Goal: Use online tool/utility: Use online tool/utility

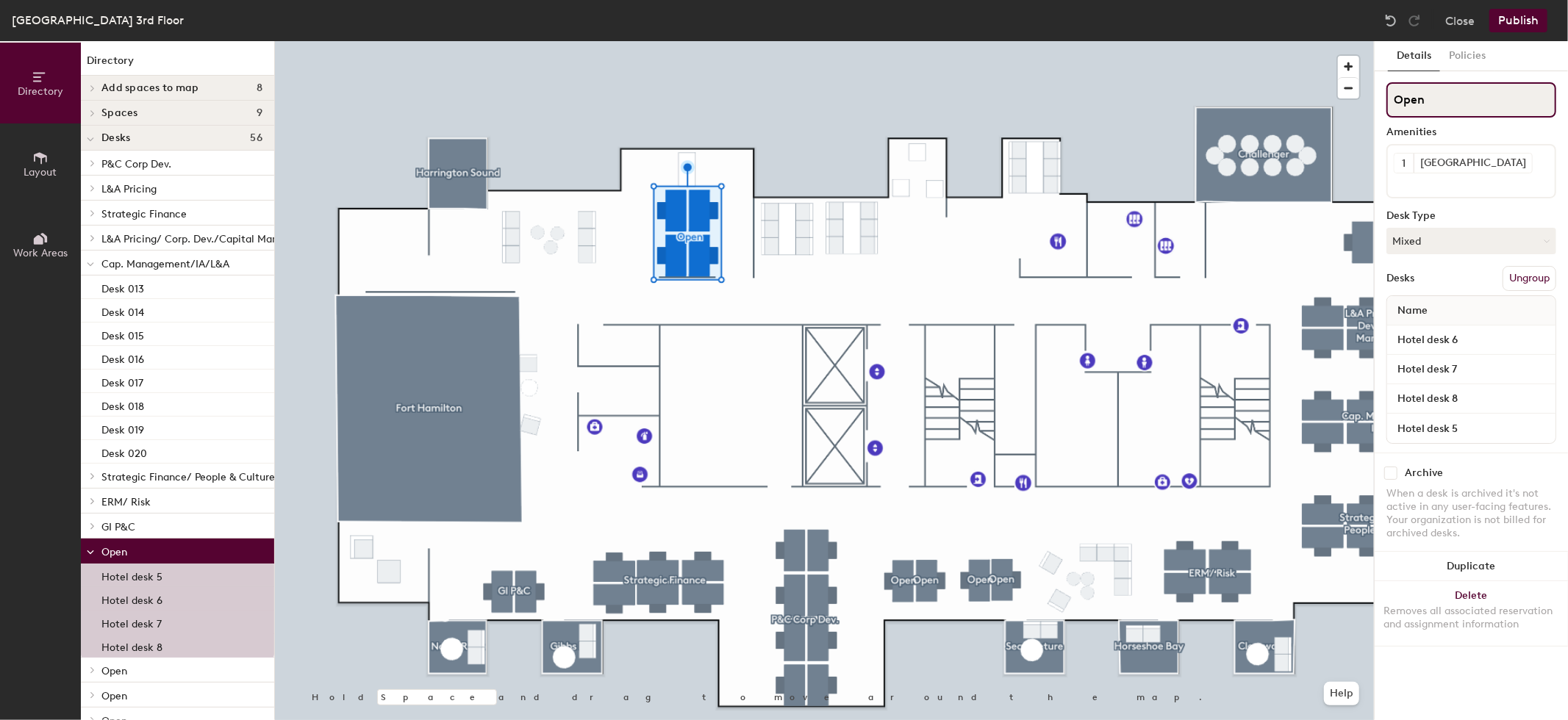
click at [1413, 94] on input "Open" at bounding box center [1471, 100] width 170 height 35
click at [1428, 95] on input "Open" at bounding box center [1471, 100] width 170 height 35
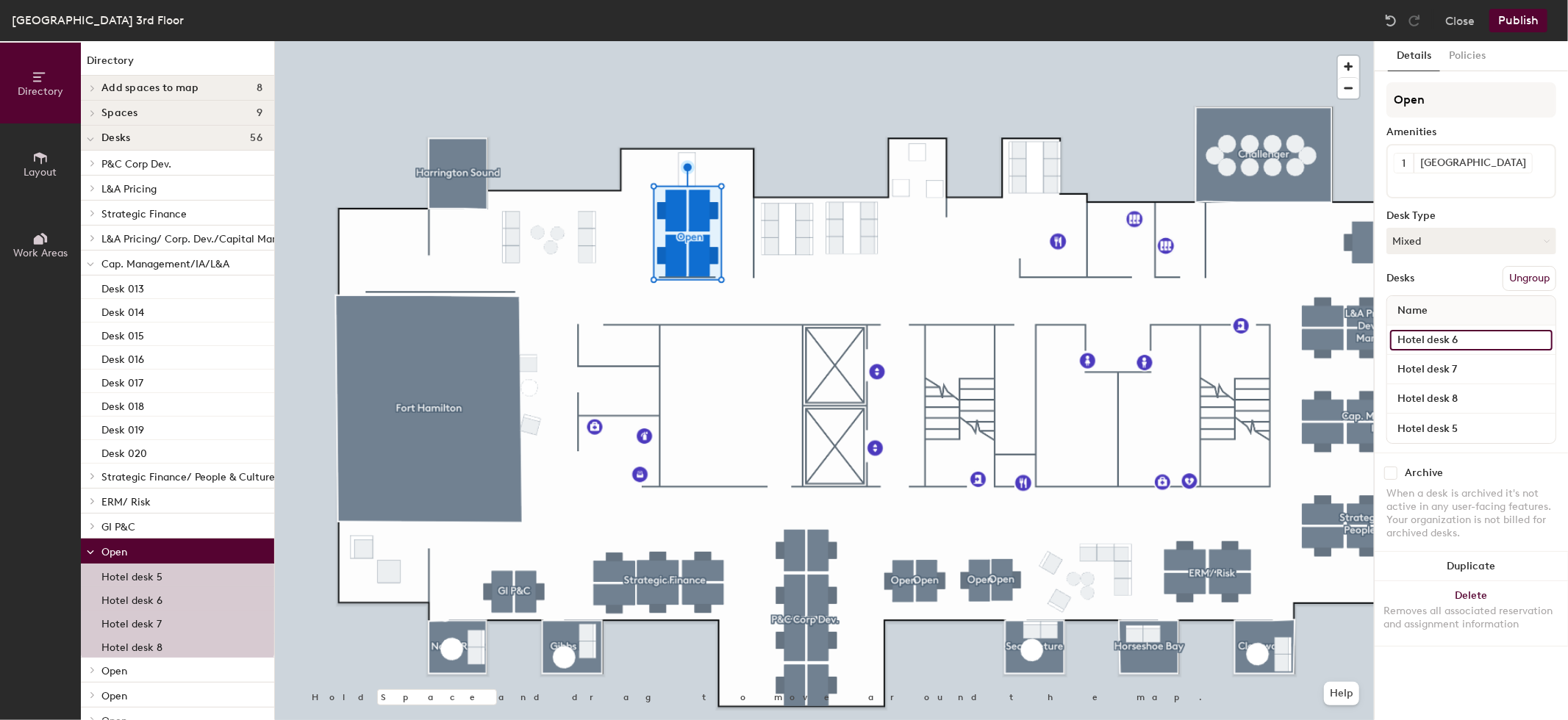
click at [1442, 340] on input "Hotel desk 6" at bounding box center [1470, 340] width 162 height 21
click at [1474, 340] on input "Hotel desk 6" at bounding box center [1470, 340] width 162 height 21
click at [1467, 339] on input "Hotel desk 6" at bounding box center [1470, 340] width 162 height 21
click at [1454, 239] on button "Mixed" at bounding box center [1471, 241] width 170 height 26
click at [1429, 246] on button "Mixed" at bounding box center [1471, 241] width 170 height 26
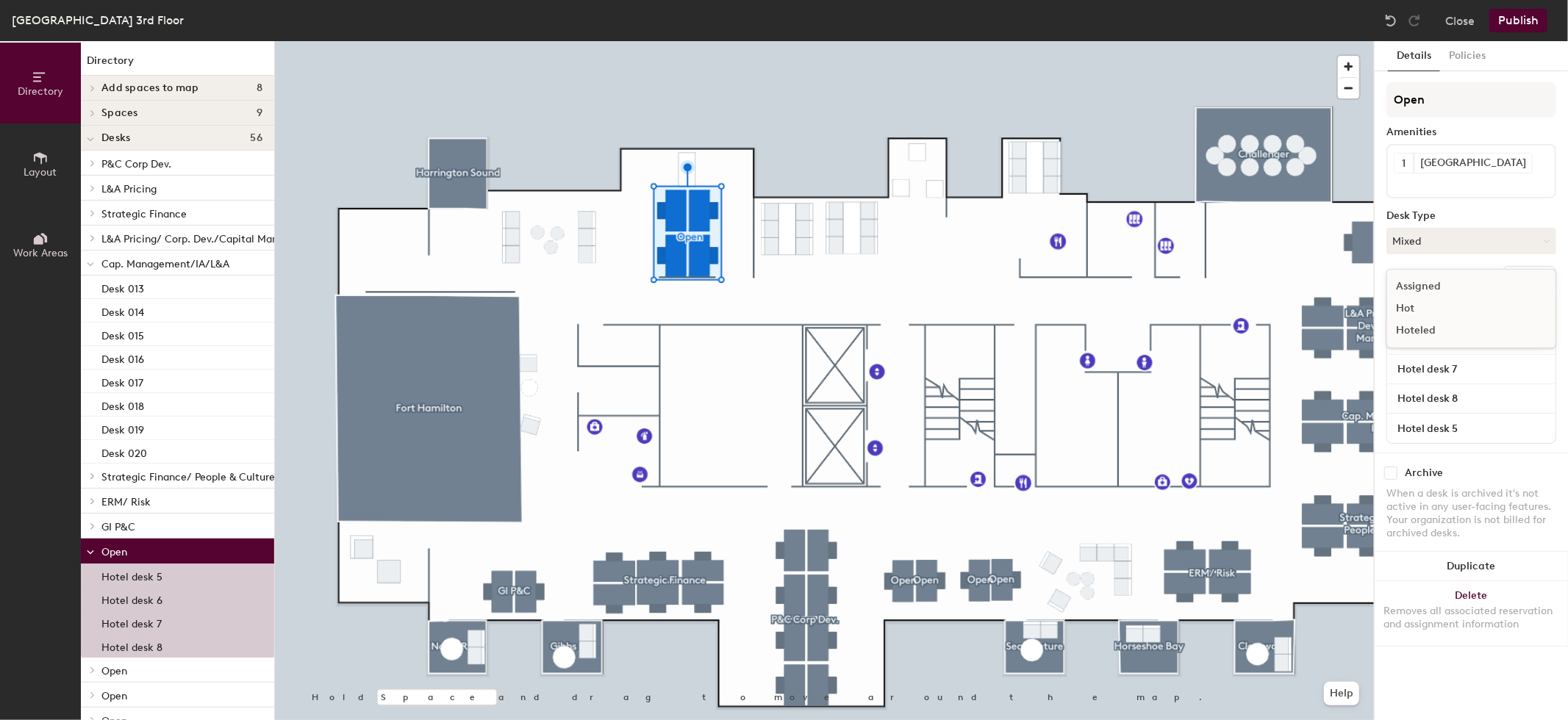
click at [1414, 323] on div "Hoteled" at bounding box center [1461, 331] width 147 height 22
click at [746, 41] on div at bounding box center [824, 41] width 1098 height 0
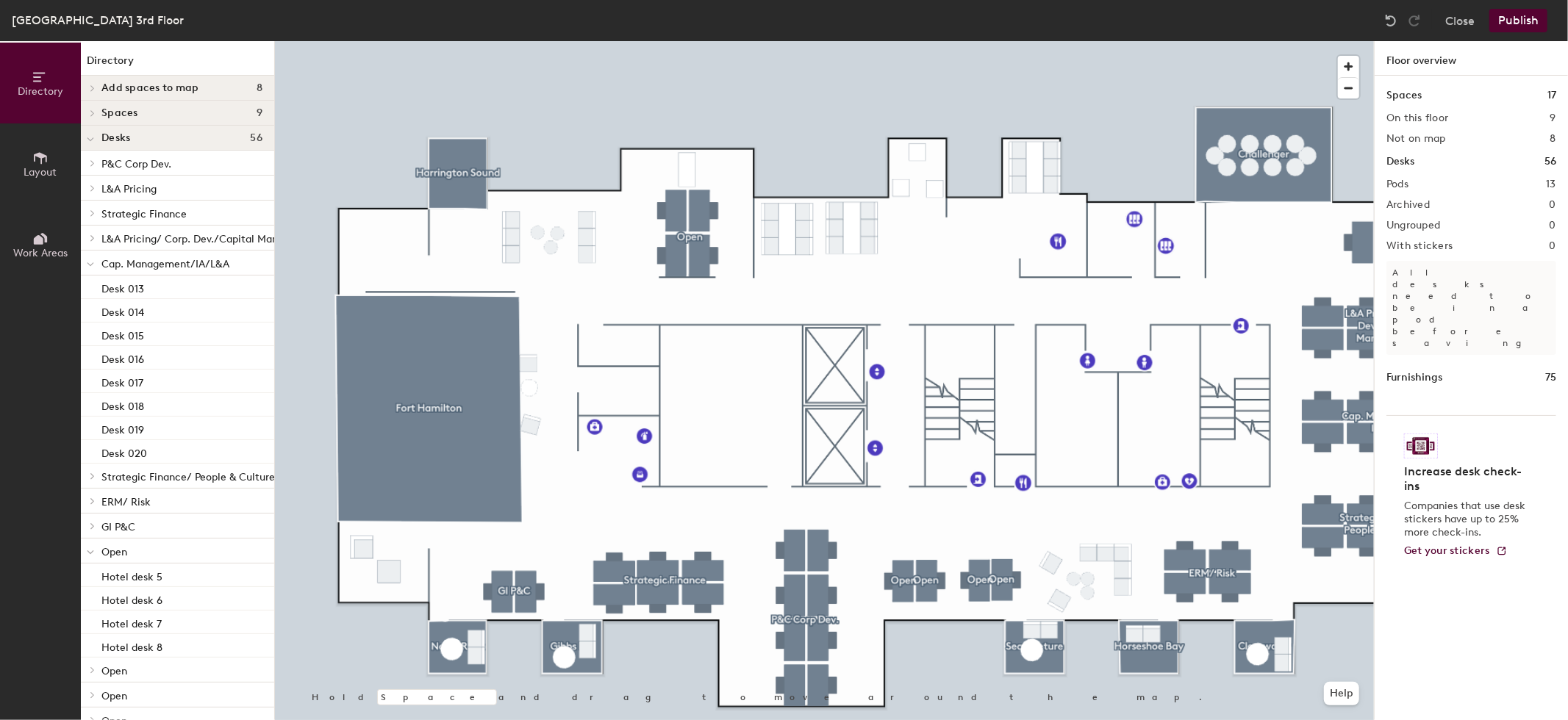
click at [694, 41] on div at bounding box center [824, 41] width 1098 height 0
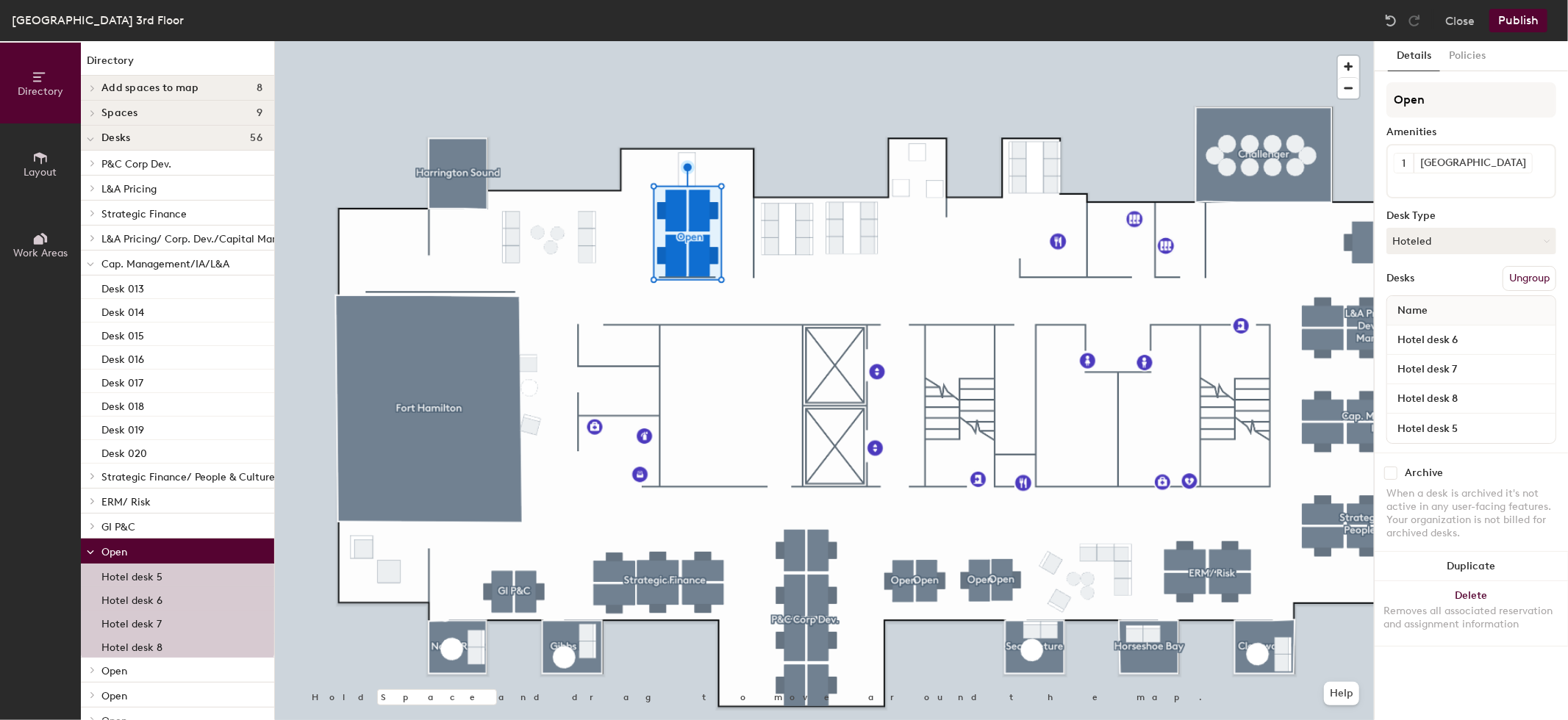
click at [35, 165] on icon at bounding box center [40, 158] width 16 height 16
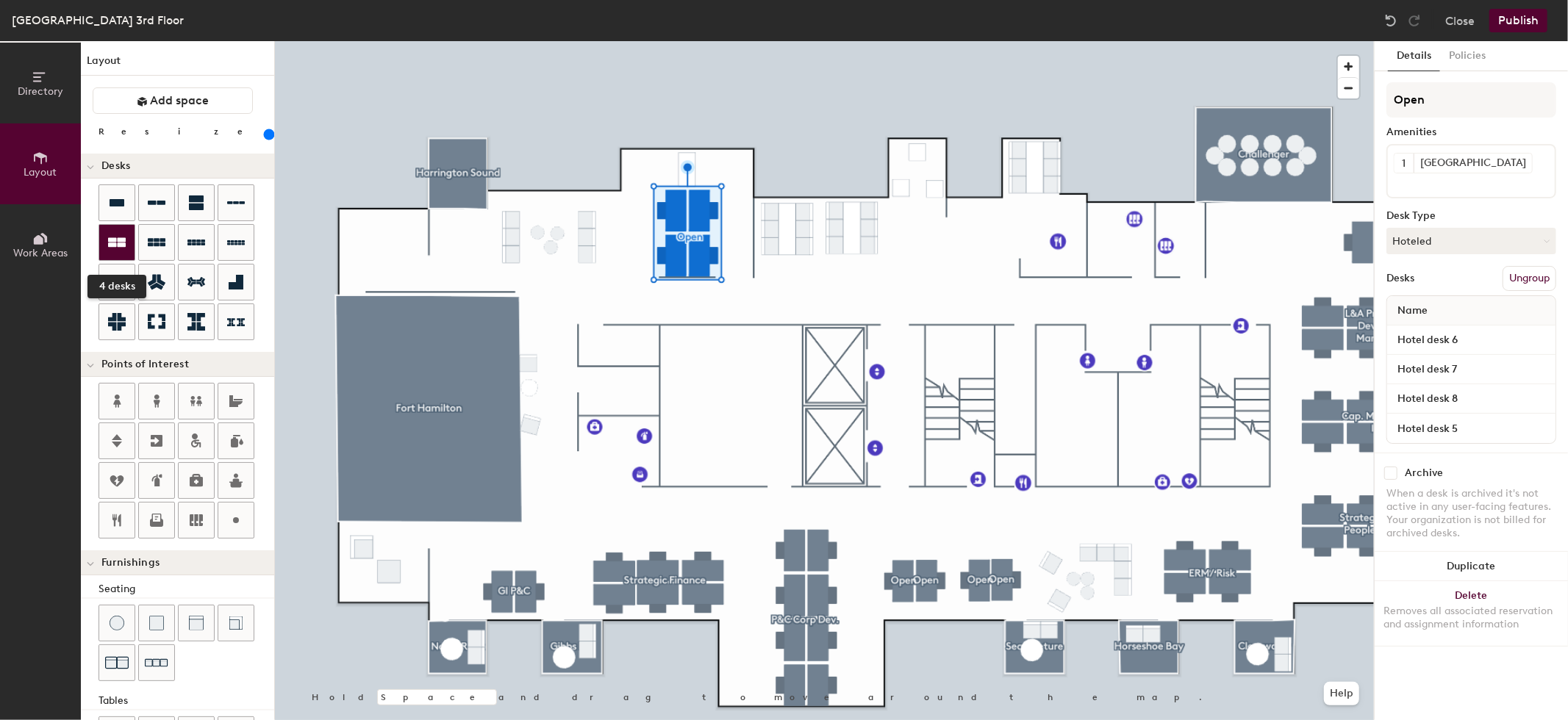
click at [120, 239] on icon at bounding box center [117, 243] width 18 height 10
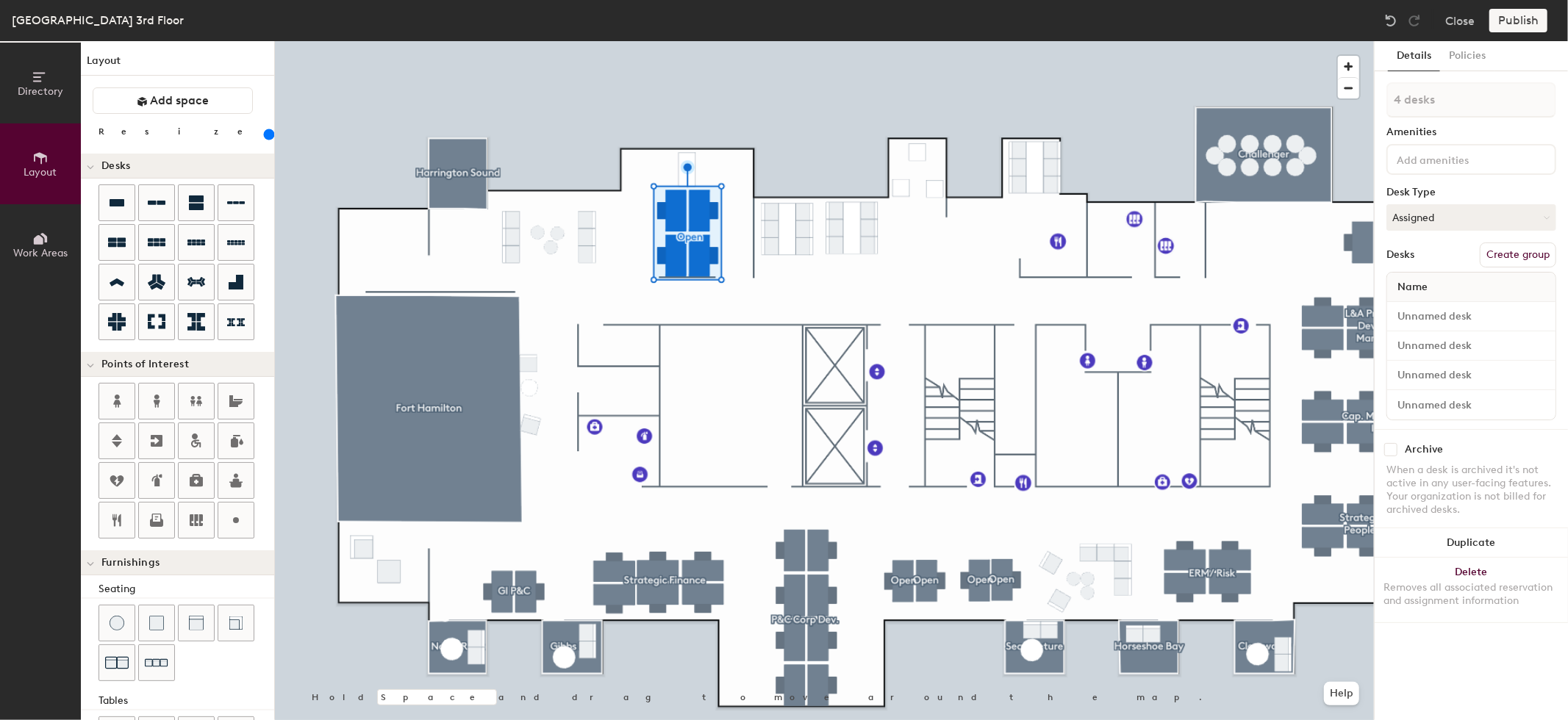
click at [625, 41] on div at bounding box center [824, 41] width 1098 height 0
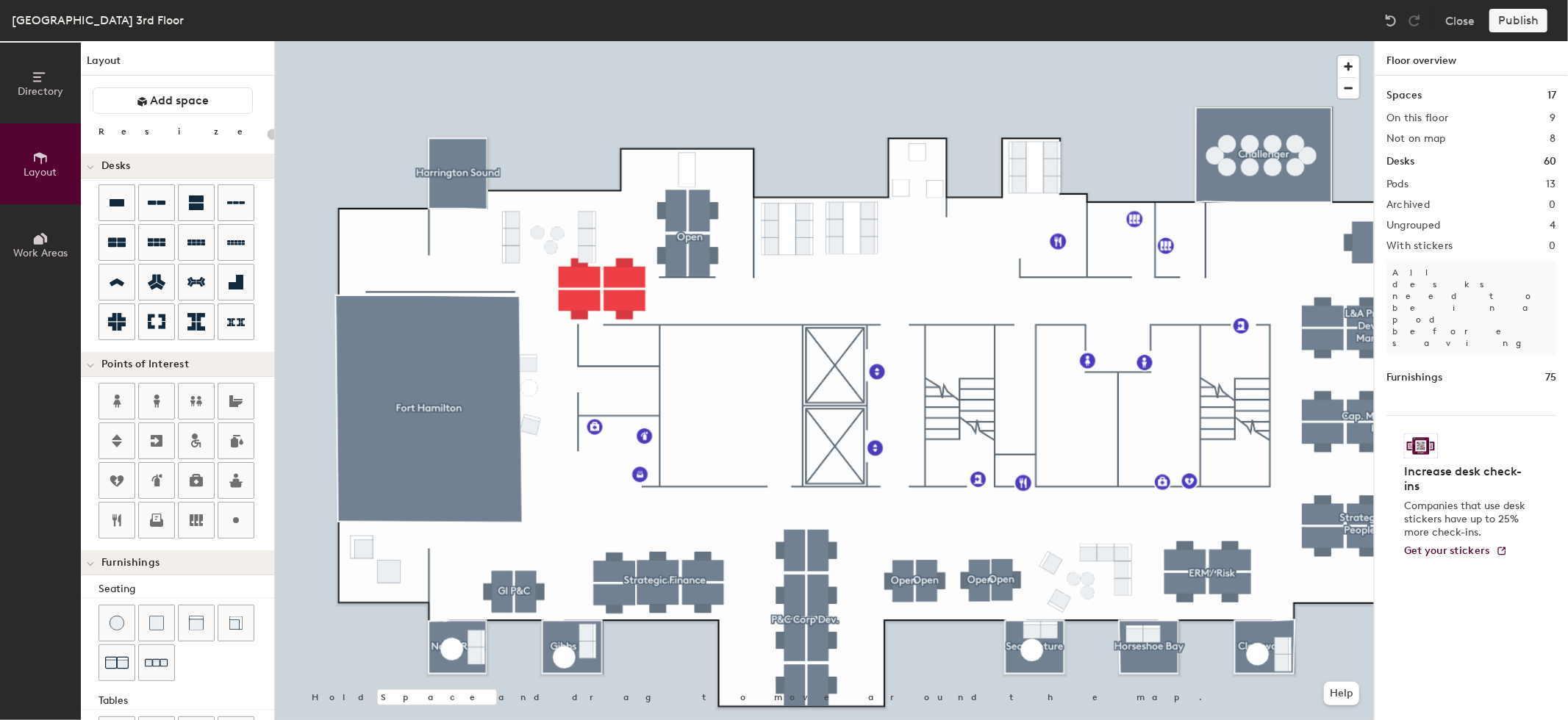
click at [572, 41] on div at bounding box center [824, 41] width 1098 height 0
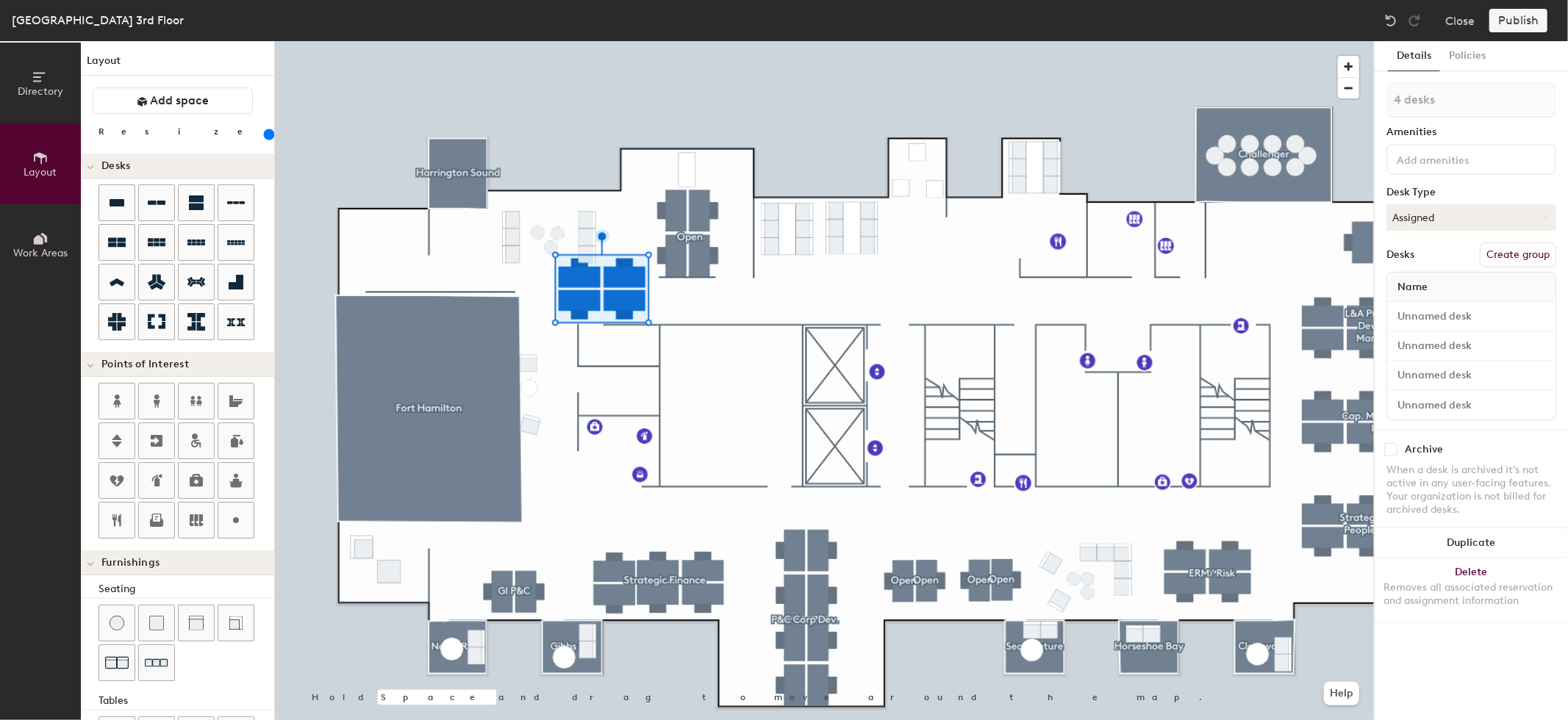
click at [1513, 250] on button "Create group" at bounding box center [1518, 254] width 77 height 25
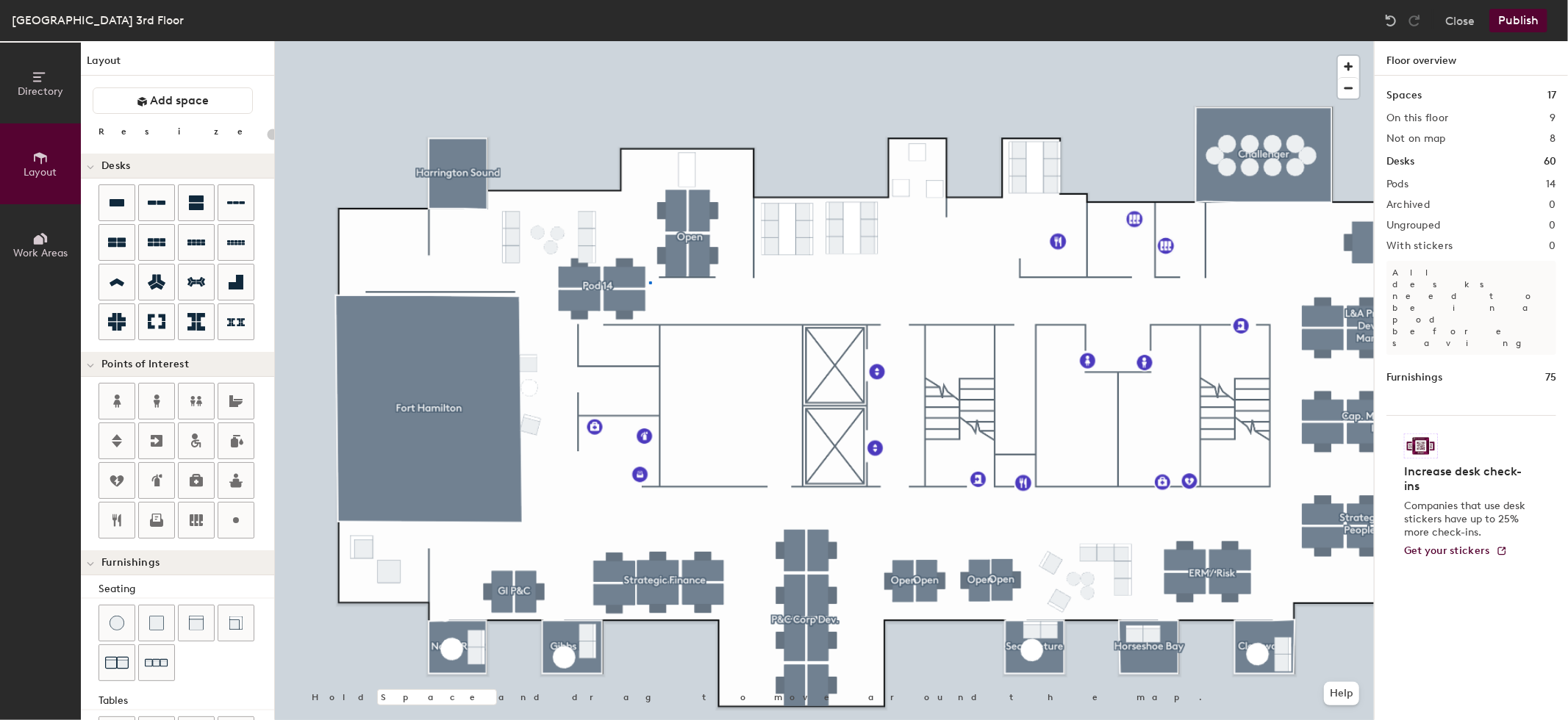
click at [649, 41] on div at bounding box center [824, 41] width 1098 height 0
click at [628, 41] on div at bounding box center [824, 41] width 1098 height 0
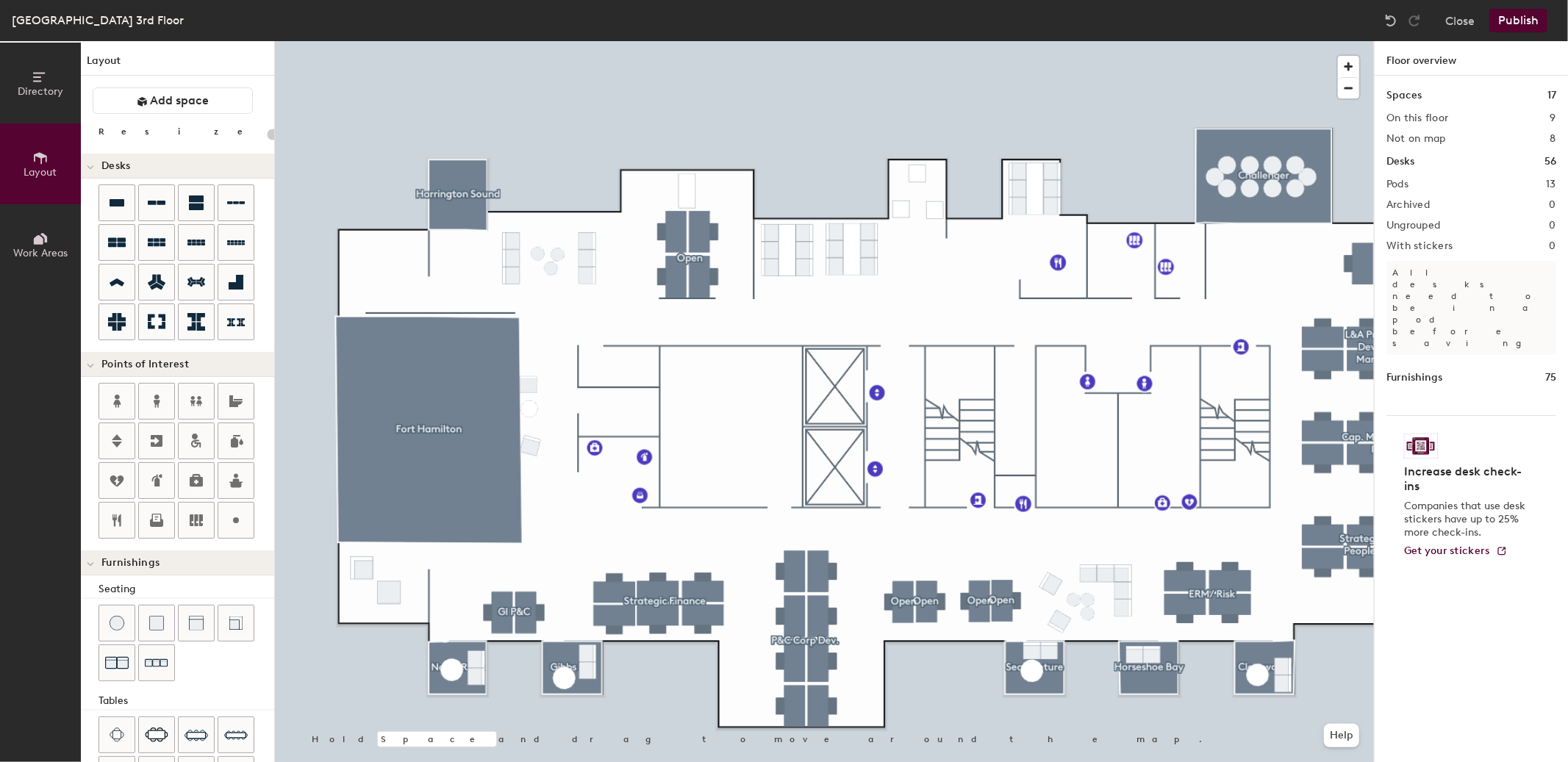
drag, startPoint x: 1540, startPoint y: 31, endPoint x: 1494, endPoint y: 70, distance: 60.3
click at [1494, 70] on div "[GEOGRAPHIC_DATA] [GEOGRAPHIC_DATA], [GEOGRAPHIC_DATA] 3rd Floor Close Publish …" at bounding box center [784, 381] width 1568 height 762
click at [1460, 28] on button "Close" at bounding box center [1459, 20] width 30 height 23
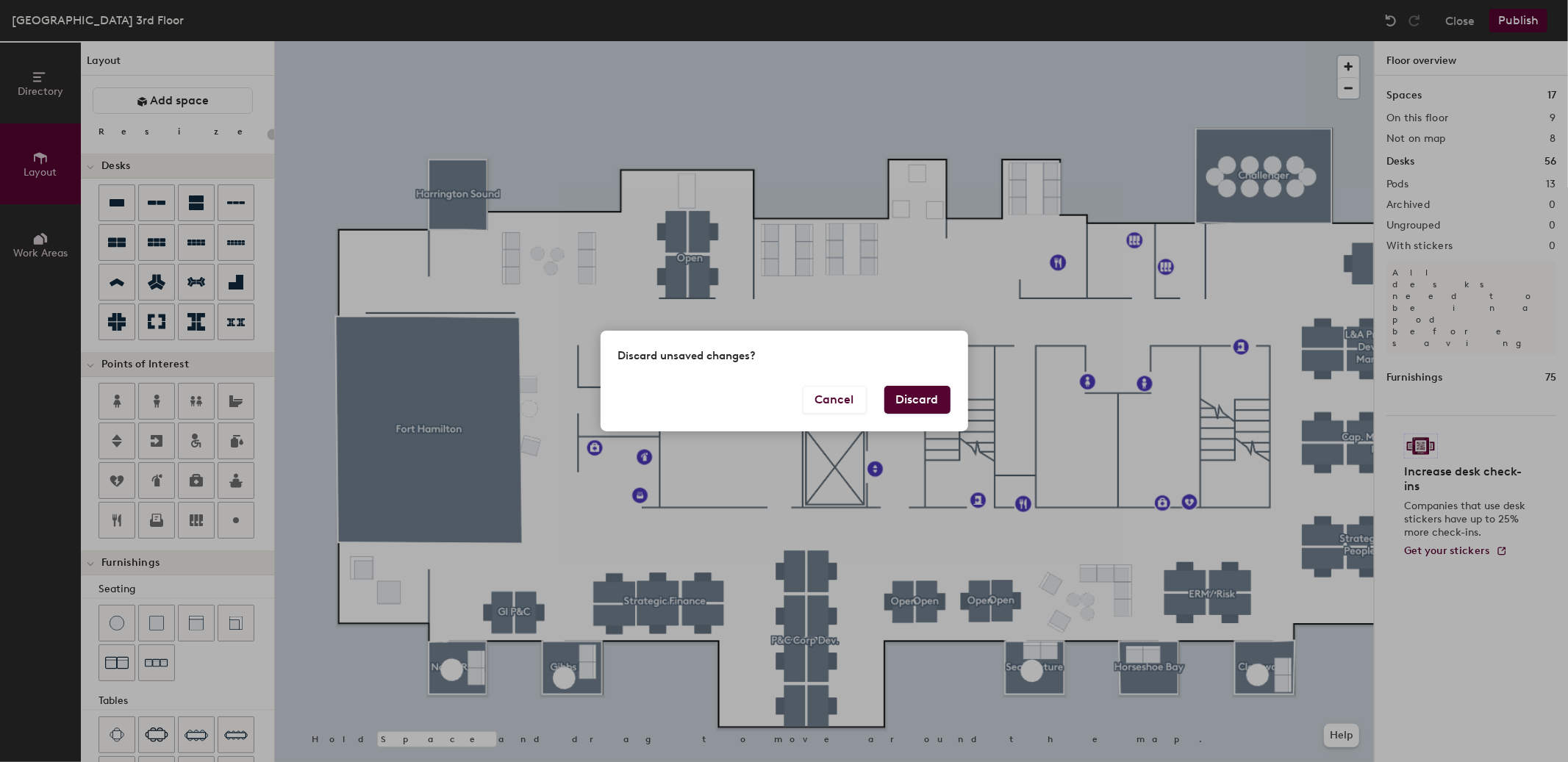
click at [913, 409] on button "Discard" at bounding box center [917, 399] width 66 height 28
type input "20"
